Goal: Browse casually: Explore the website without a specific task or goal

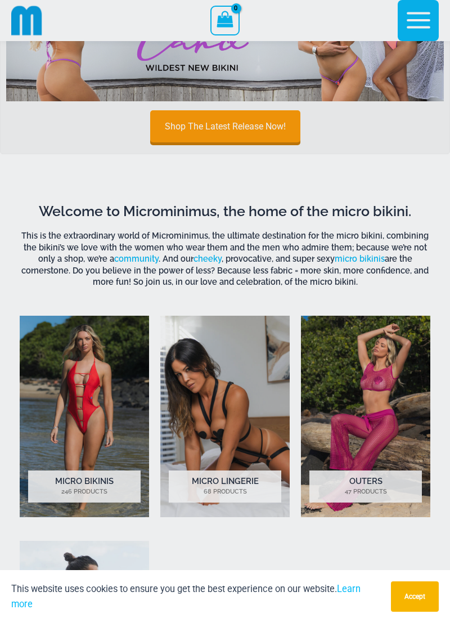
scroll to position [343, 0]
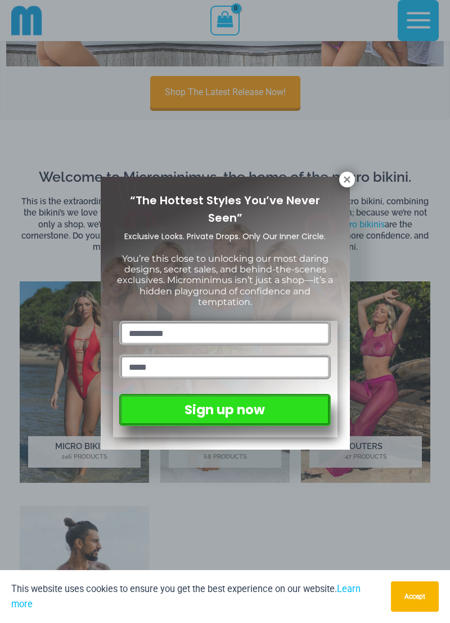
click at [348, 180] on icon at bounding box center [347, 179] width 6 height 6
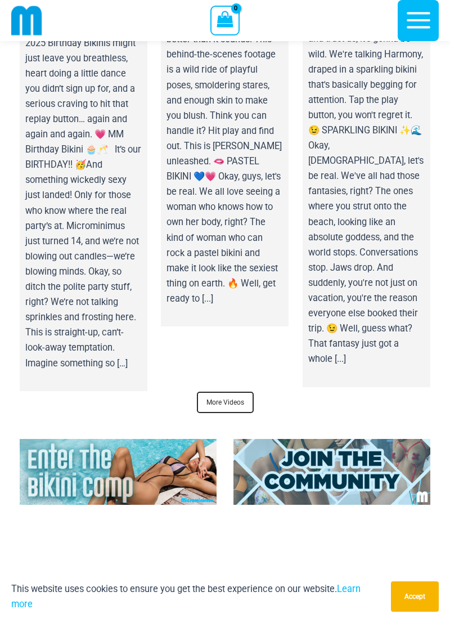
scroll to position [4942, 0]
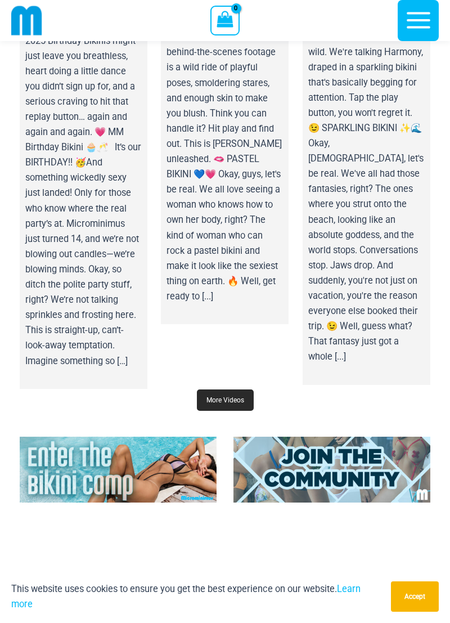
click at [228, 389] on link "More Videos" at bounding box center [225, 399] width 57 height 21
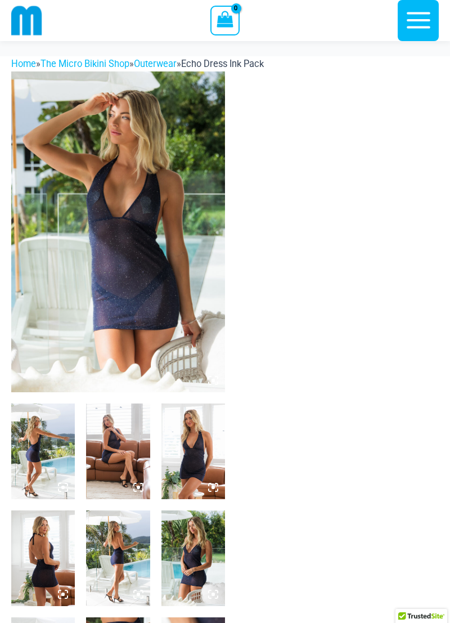
scroll to position [142, 0]
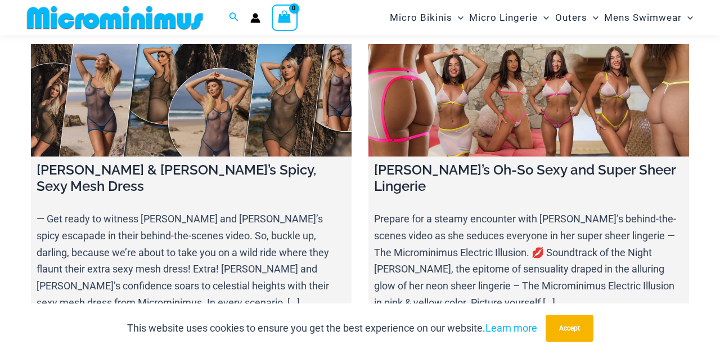
scroll to position [4927, 0]
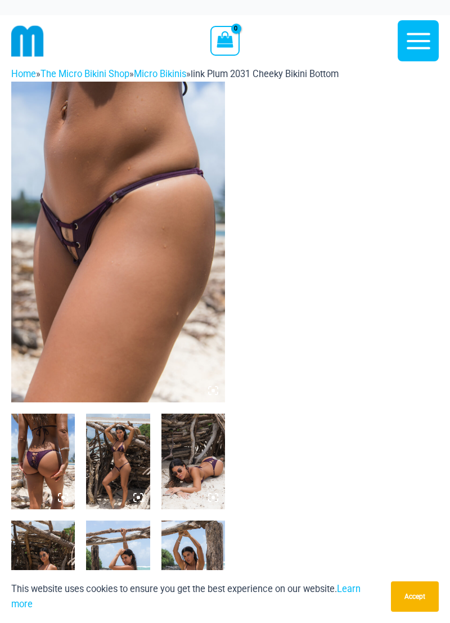
click at [70, 249] on img at bounding box center [118, 242] width 214 height 321
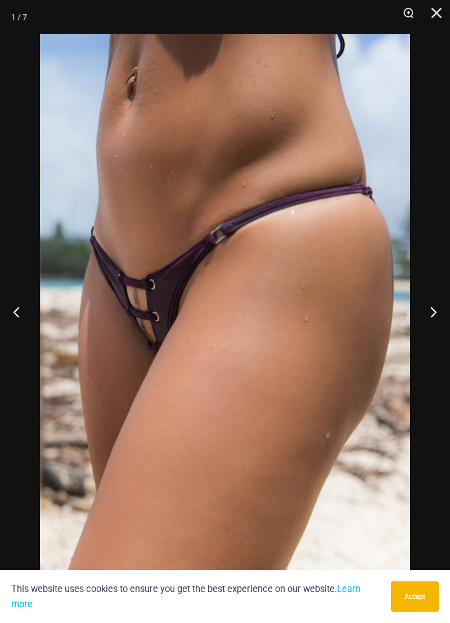
click at [428, 307] on button "Next" at bounding box center [429, 312] width 42 height 56
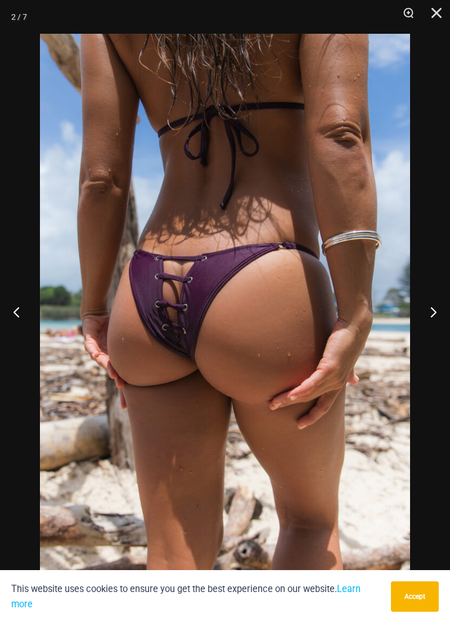
click at [428, 307] on button "Next" at bounding box center [429, 312] width 42 height 56
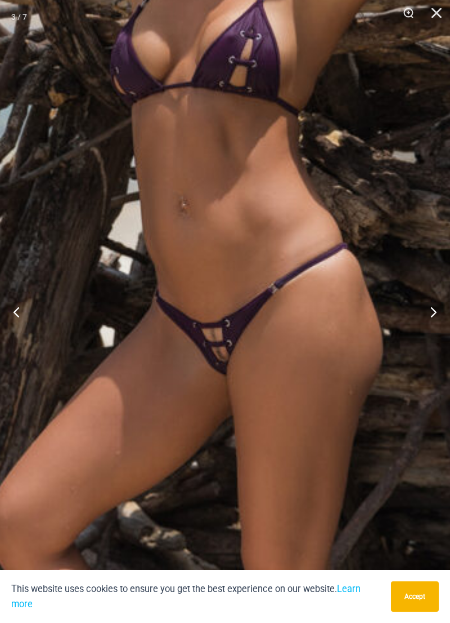
click at [426, 311] on button "Next" at bounding box center [429, 312] width 42 height 56
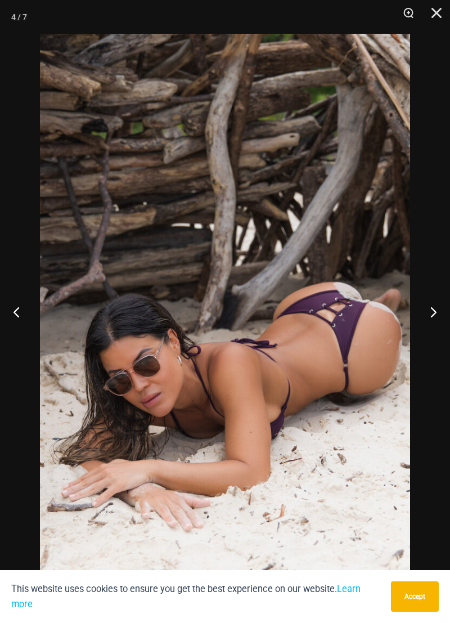
click at [420, 316] on button "Next" at bounding box center [429, 312] width 42 height 56
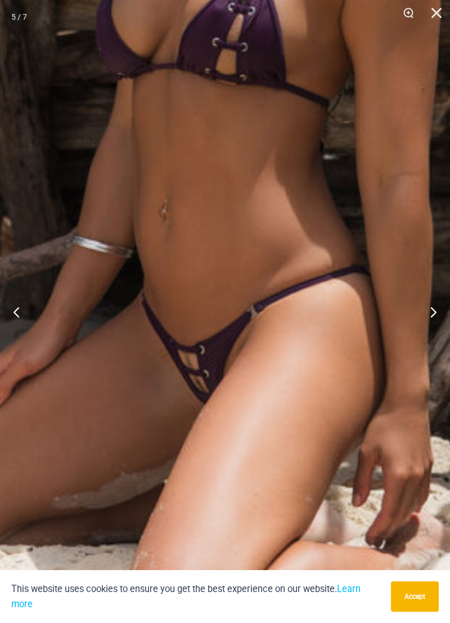
click at [426, 314] on button "Next" at bounding box center [429, 312] width 42 height 56
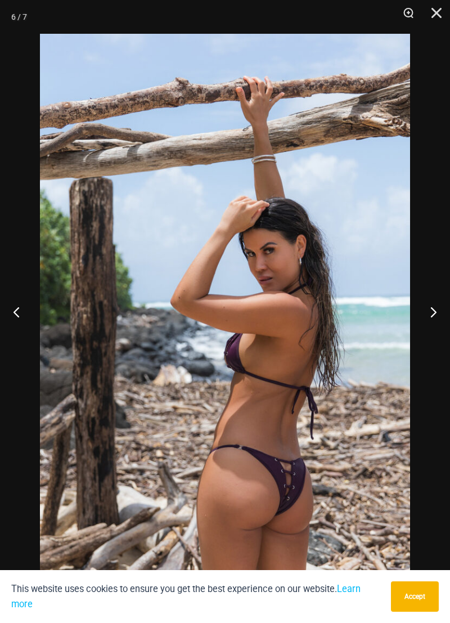
click at [422, 316] on button "Next" at bounding box center [429, 312] width 42 height 56
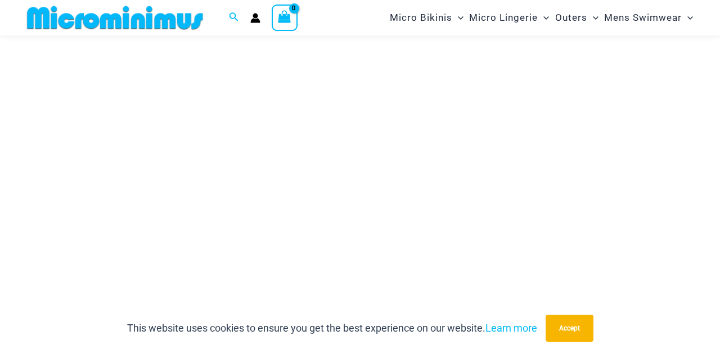
scroll to position [133, 0]
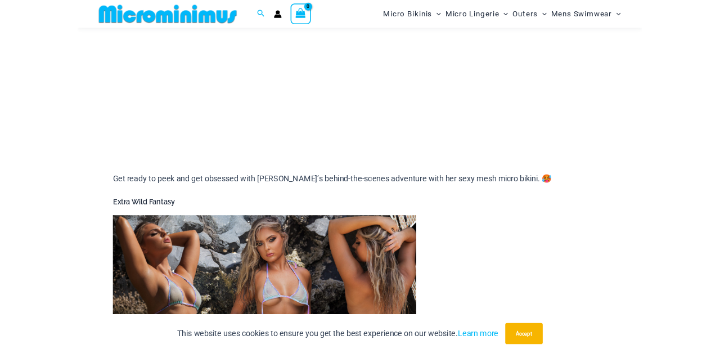
scroll to position [337, 0]
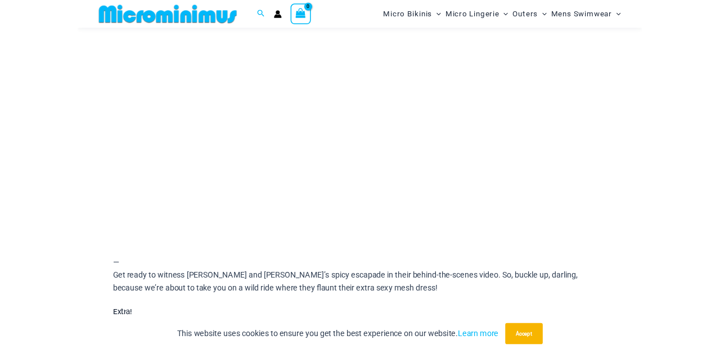
scroll to position [213, 0]
